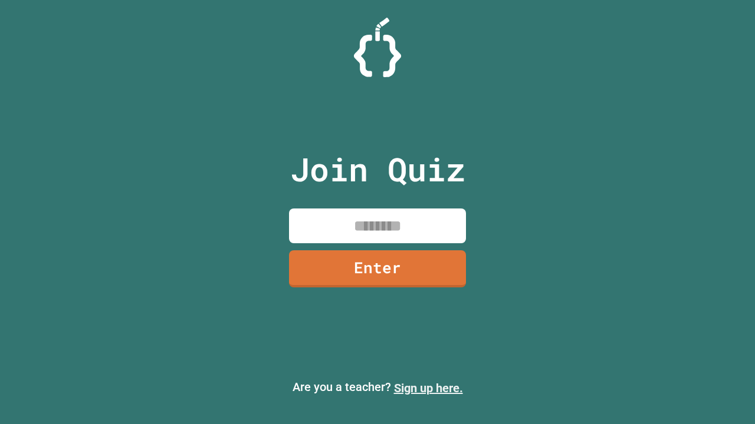
click at [428, 389] on link "Sign up here." at bounding box center [428, 388] width 69 height 14
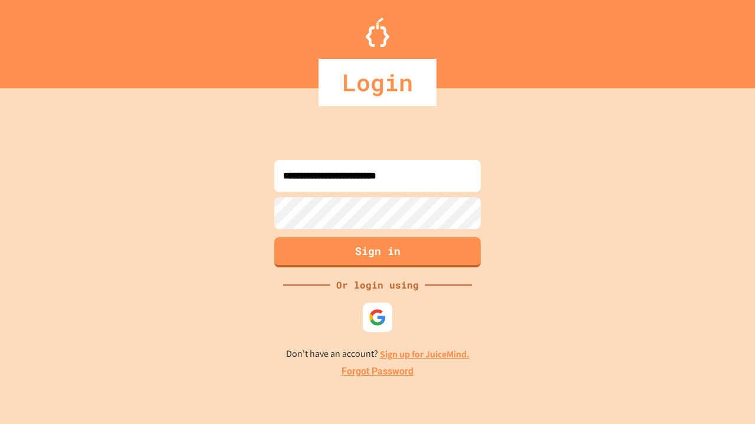
type input "**********"
